Goal: Task Accomplishment & Management: Use online tool/utility

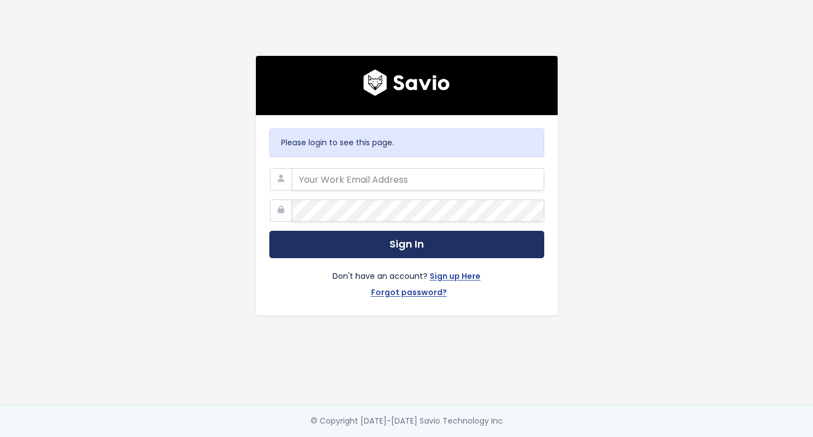
type input "[EMAIL_ADDRESS][DOMAIN_NAME]"
click at [443, 240] on button "Sign In" at bounding box center [406, 244] width 275 height 27
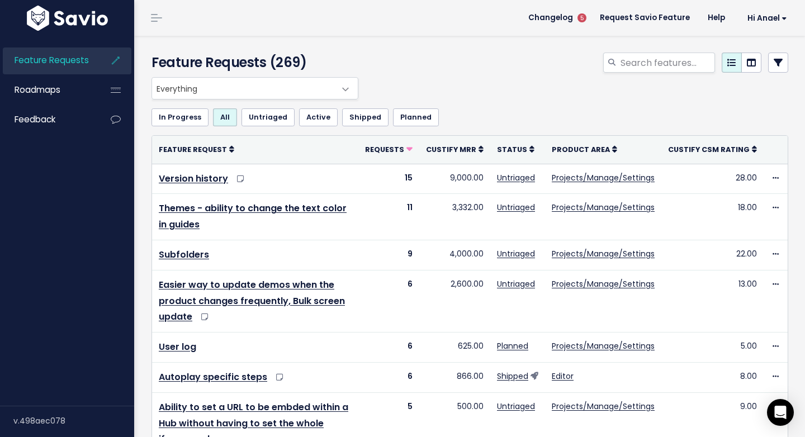
click at [680, 51] on div "Feature Requests (269)" at bounding box center [467, 56] width 667 height 41
click at [672, 59] on input "search" at bounding box center [667, 63] width 96 height 20
click at [774, 64] on icon at bounding box center [778, 62] width 9 height 9
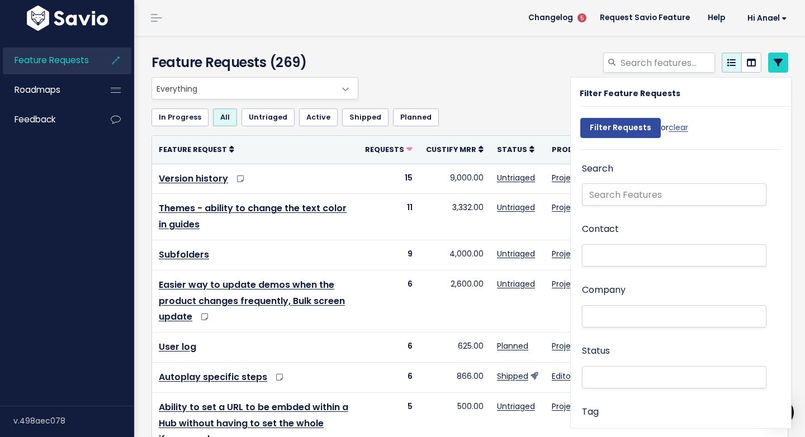
click at [612, 318] on li at bounding box center [671, 317] width 173 height 12
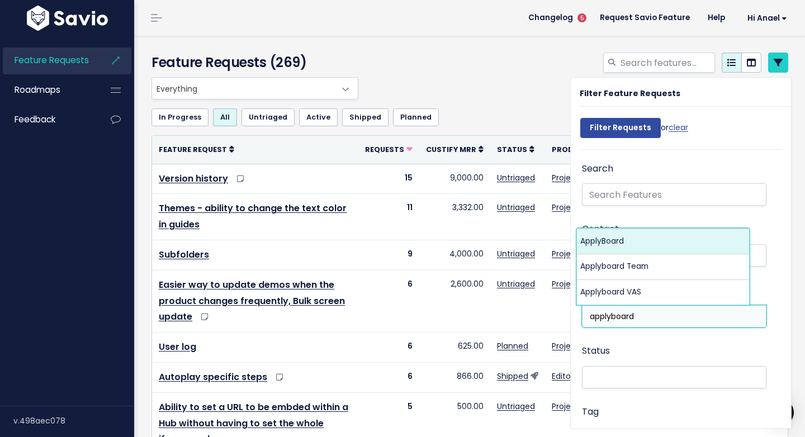
type input "applyboard"
select select "16393117"
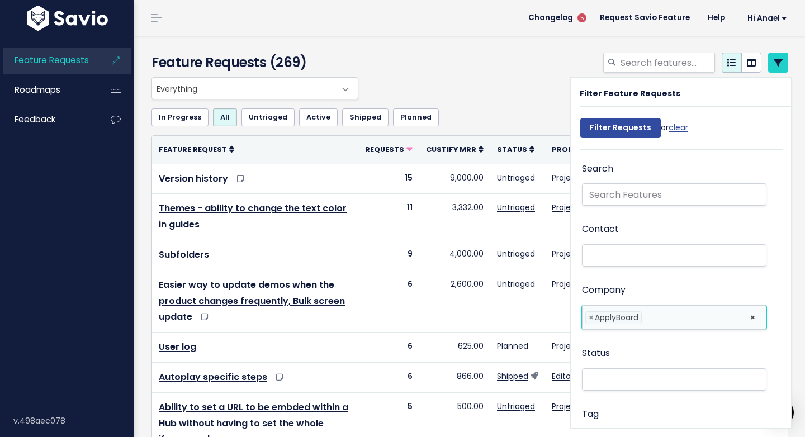
click at [657, 319] on li at bounding box center [692, 318] width 97 height 12
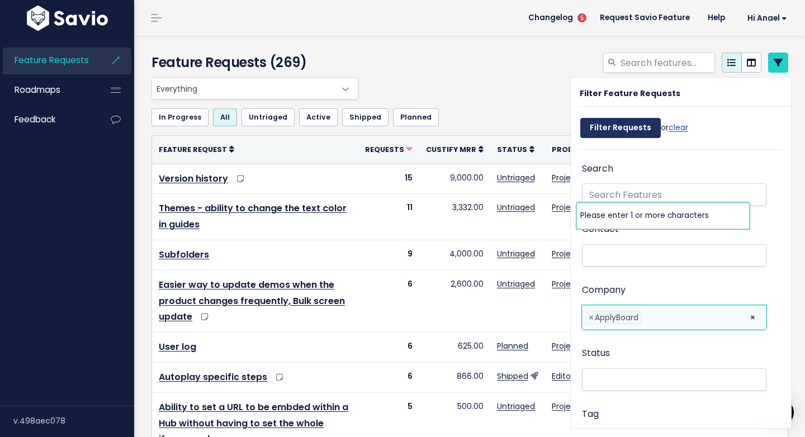
click at [637, 125] on input "Filter Requests" at bounding box center [620, 128] width 80 height 20
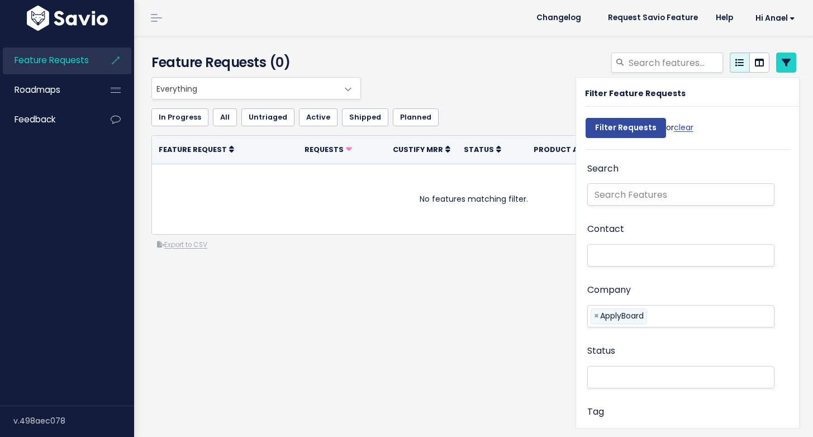
select select
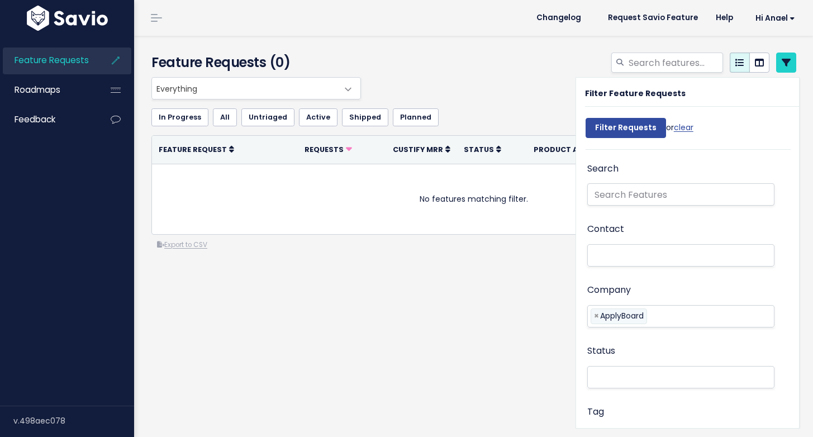
select select
click at [657, 312] on li at bounding box center [700, 318] width 100 height 12
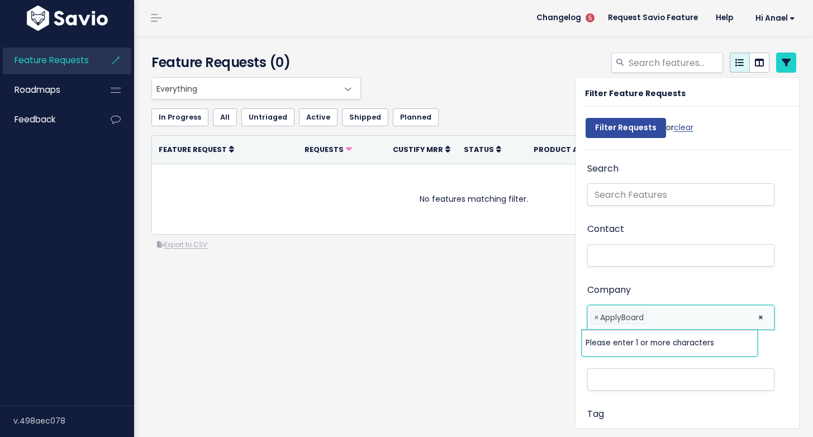
click at [747, 320] on ul "× × ApplyBoard" at bounding box center [681, 317] width 186 height 23
click at [726, 317] on li at bounding box center [700, 318] width 100 height 12
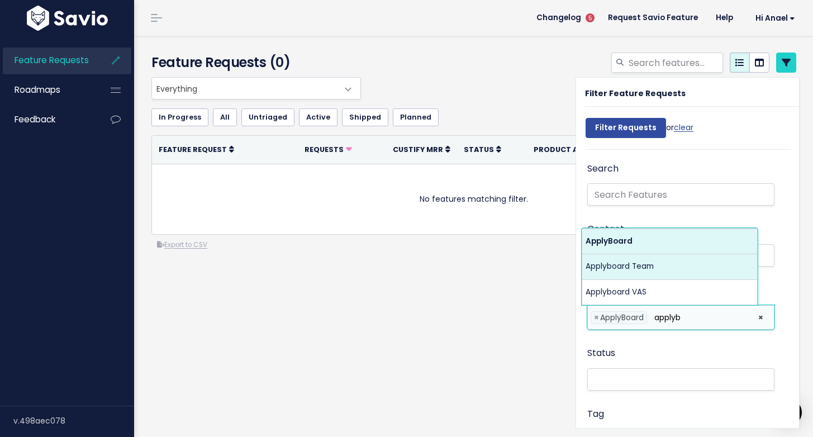
type input "applyb"
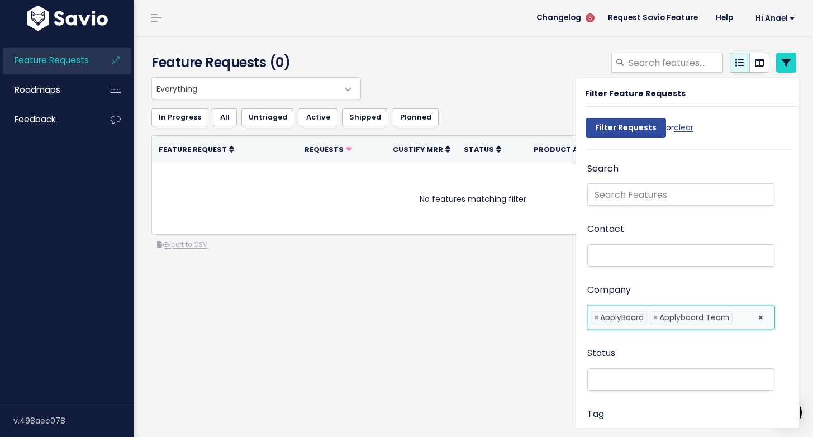
scroll to position [0, 5]
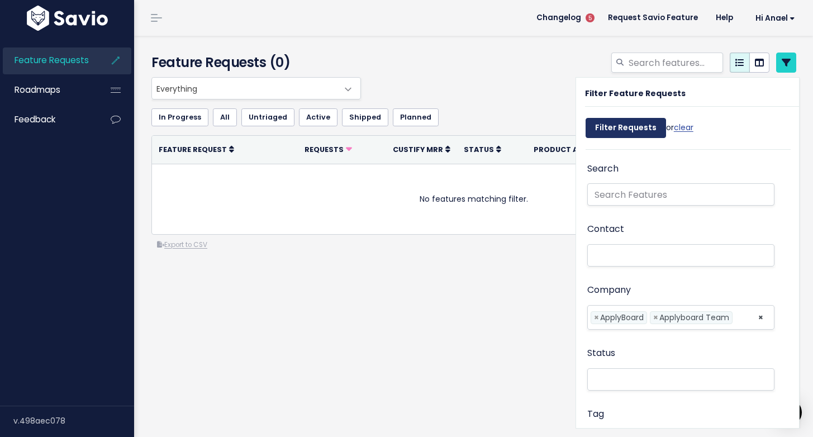
click at [640, 126] on input "Filter Requests" at bounding box center [626, 128] width 80 height 20
select select
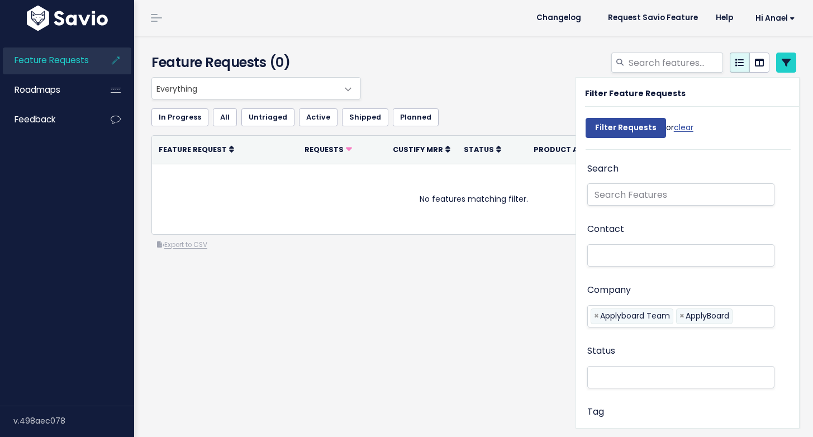
select select
click at [594, 316] on span "×" at bounding box center [596, 318] width 5 height 12
select select "16393117"
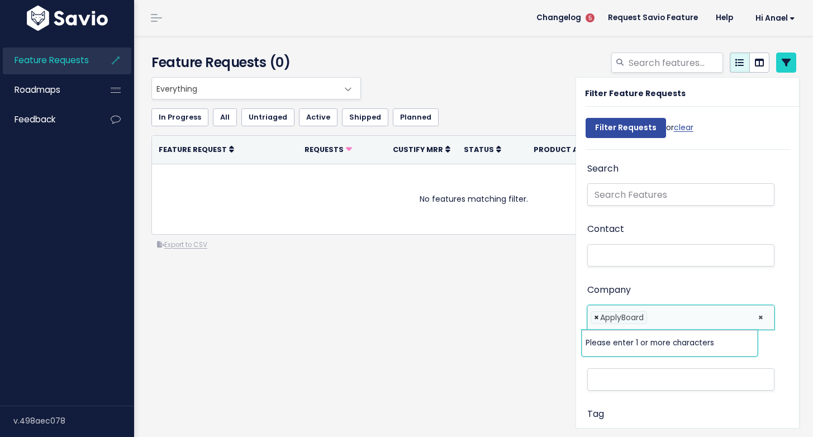
click at [594, 316] on span "×" at bounding box center [596, 318] width 5 height 12
select select
click at [608, 319] on li at bounding box center [679, 317] width 176 height 12
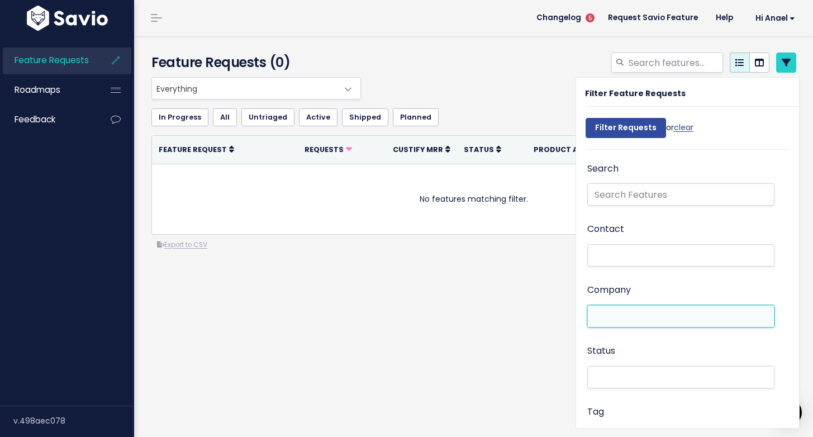
click at [627, 308] on ul at bounding box center [681, 316] width 186 height 21
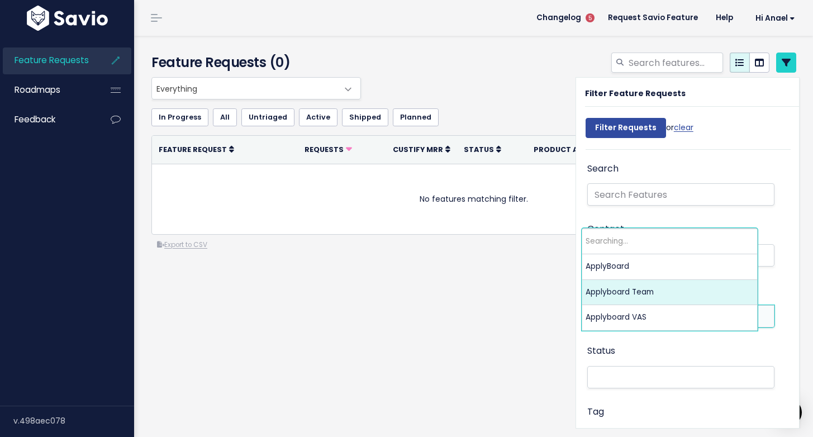
type input "applyboard te"
select select "15315985"
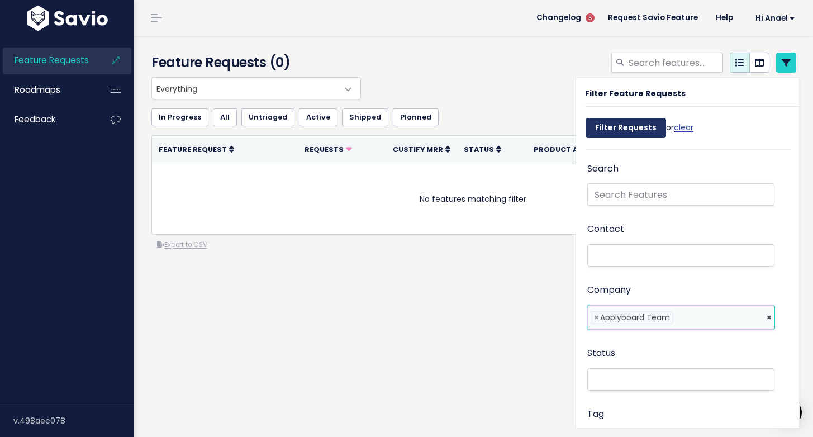
click at [601, 121] on input "Filter Requests" at bounding box center [626, 128] width 80 height 20
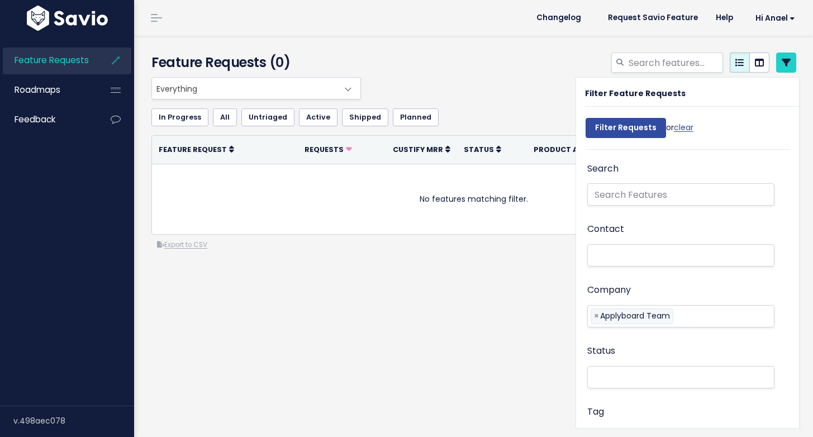
select select
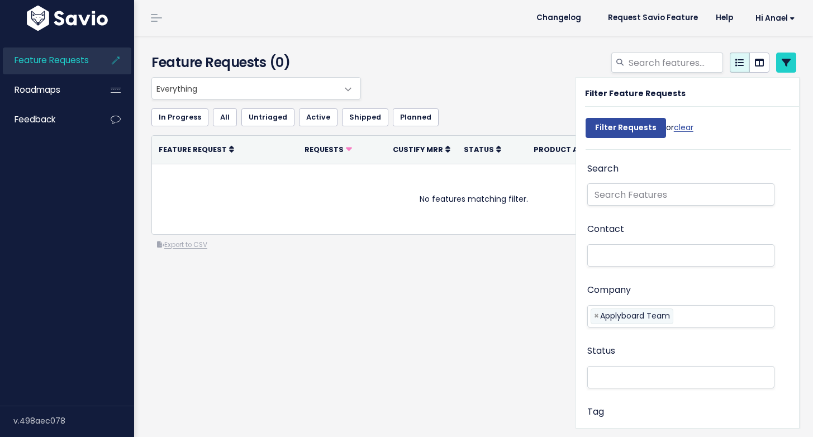
select select
click at [630, 130] on input "Filter Requests" at bounding box center [626, 128] width 80 height 20
select select
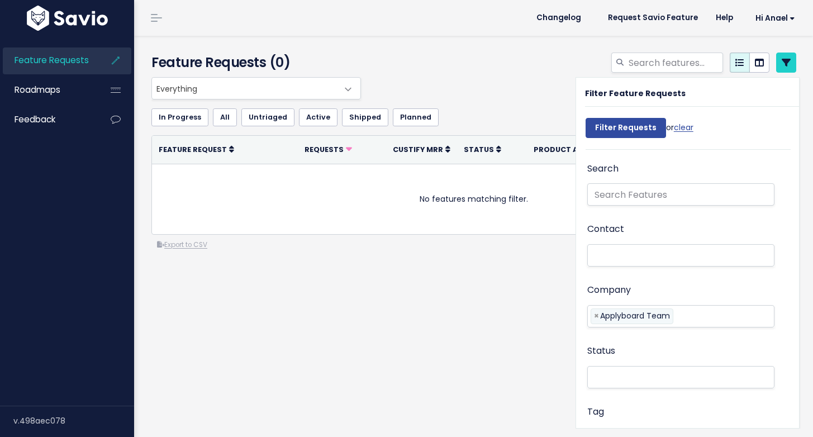
select select
